Goal: Task Accomplishment & Management: Complete application form

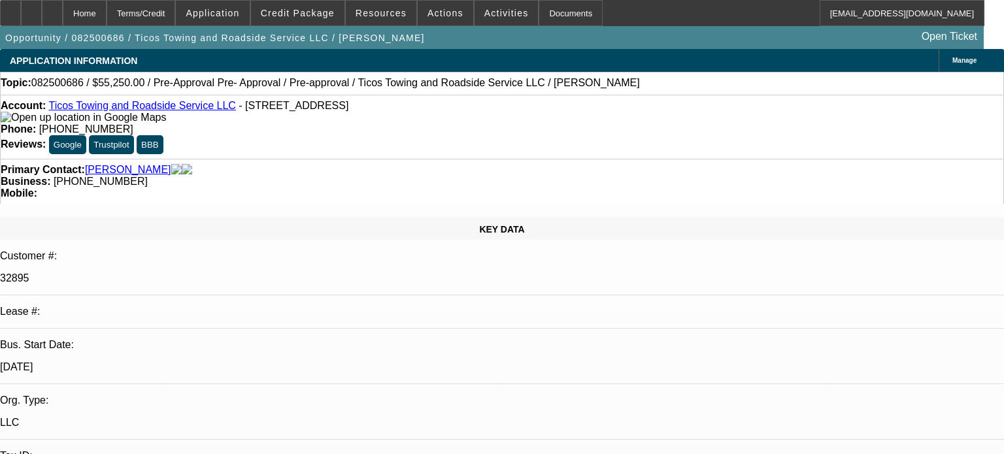
select select "0.15"
select select "2"
select select "0.1"
select select "4"
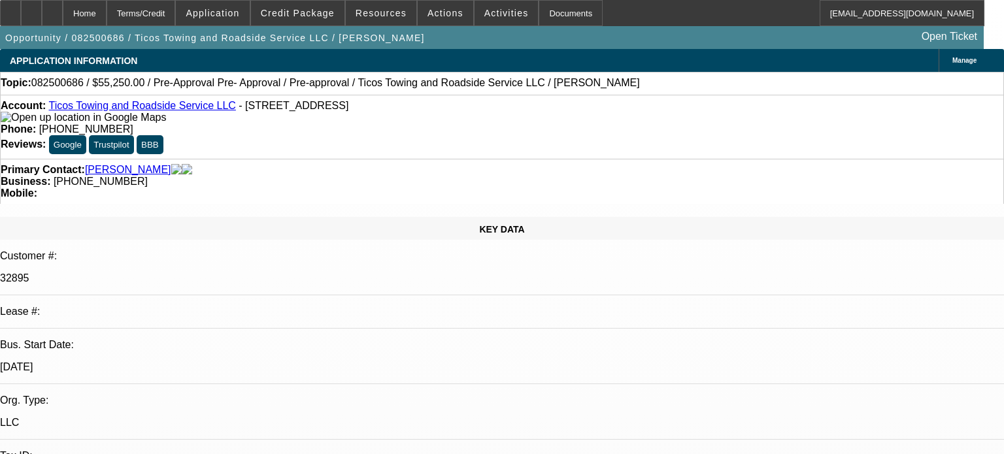
select select "0.15"
select select "2"
select select "0.1"
select select "4"
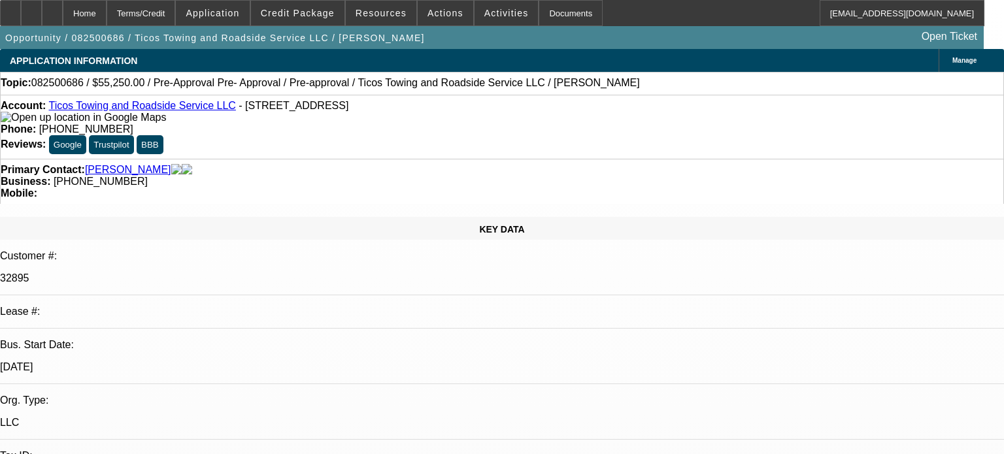
select select "0.15"
select select "2"
select select "0.1"
select select "4"
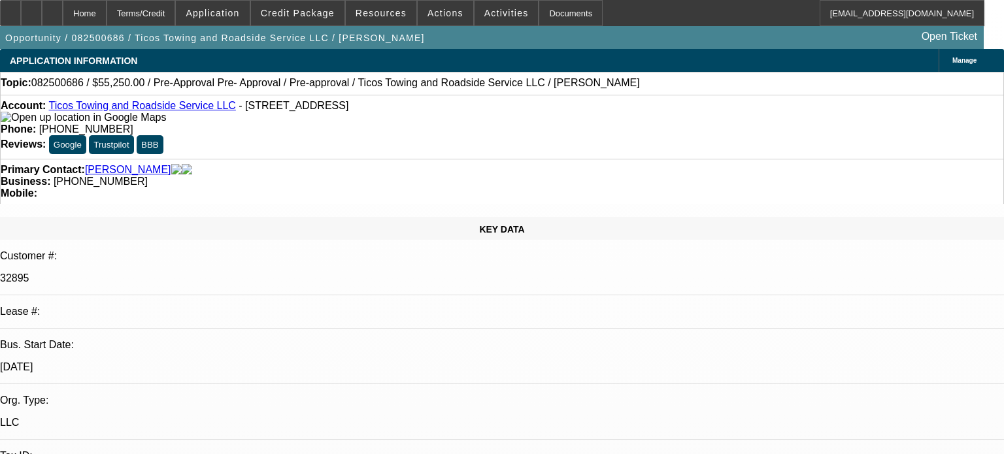
select select "0"
select select "2"
select select "0.1"
select select "4"
